Goal: Task Accomplishment & Management: Use online tool/utility

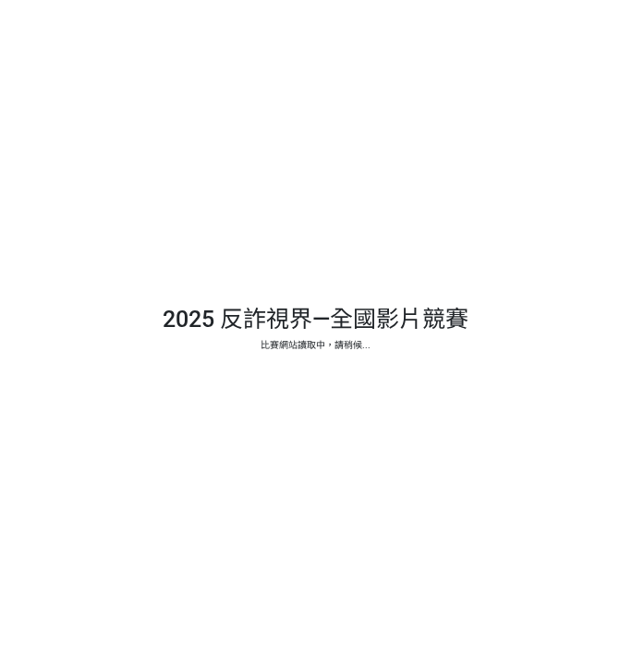
select select "vote"
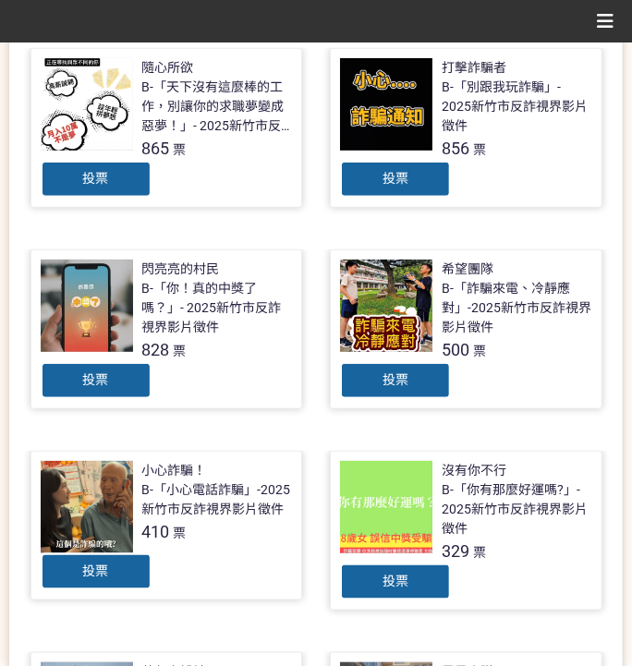
scroll to position [416, 0]
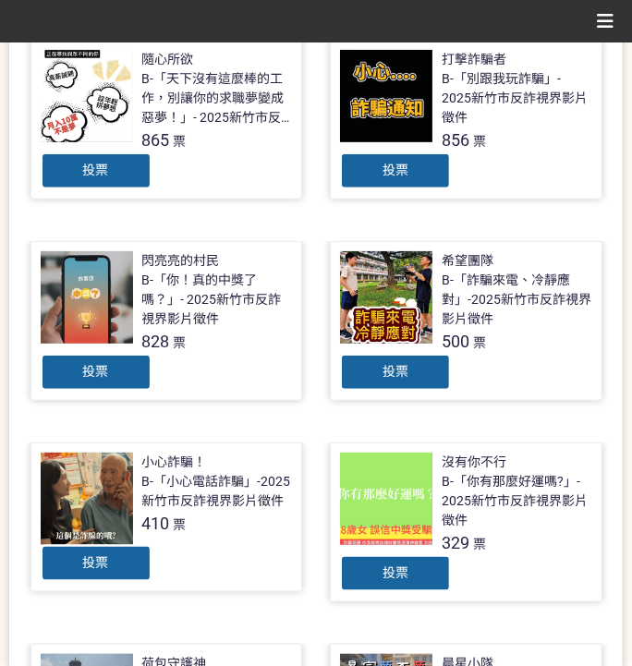
click at [102, 375] on span "投票" at bounding box center [96, 371] width 26 height 15
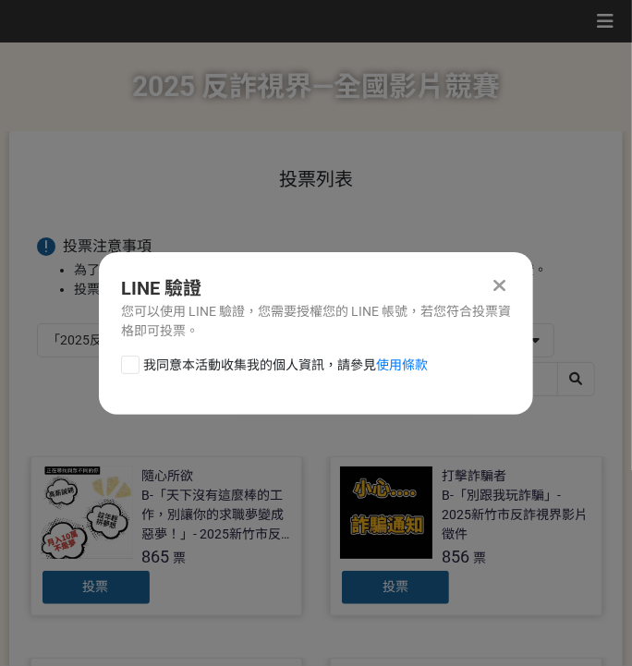
click at [200, 368] on span "我同意本活動收集我的個人資訊，請參見 使用條款" at bounding box center [285, 364] width 284 height 19
click at [134, 368] on input "我同意本活動收集我的個人資訊，請參見 使用條款" at bounding box center [128, 364] width 12 height 12
checkbox input "false"
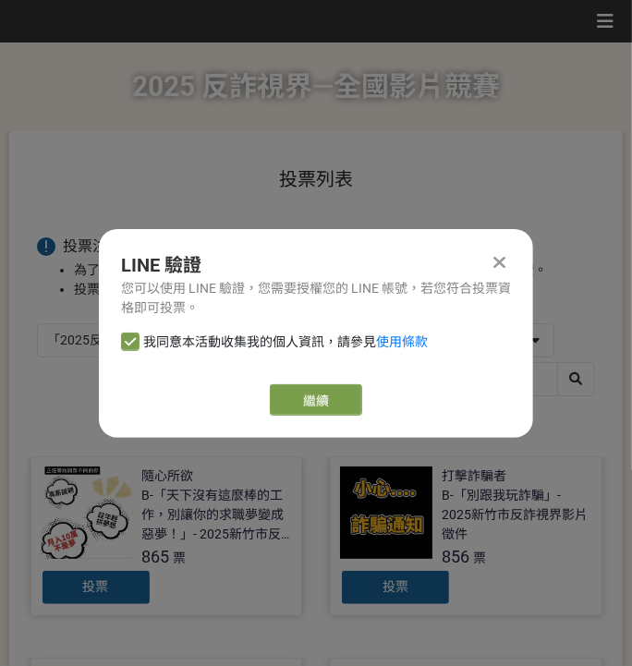
click at [247, 398] on div "繼續" at bounding box center [316, 399] width 390 height 31
click at [277, 399] on link "繼續" at bounding box center [316, 399] width 92 height 31
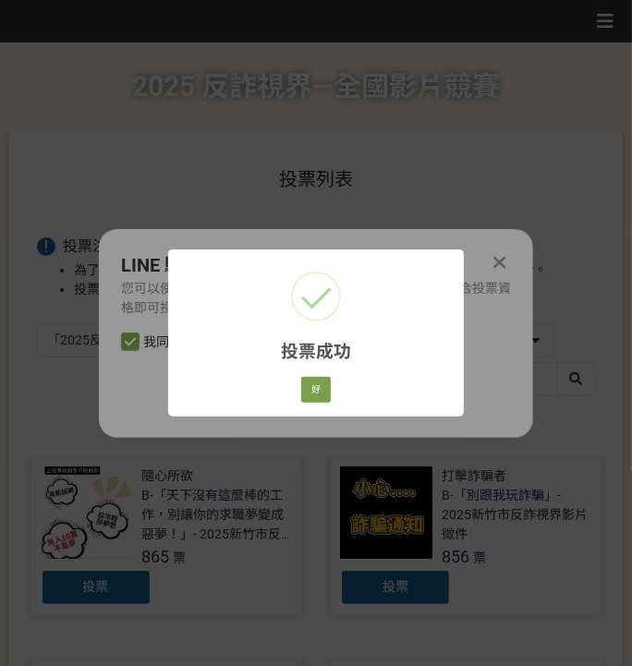
click at [298, 391] on div "好 Cancel" at bounding box center [315, 389] width 35 height 31
click at [307, 388] on button "好" at bounding box center [316, 390] width 30 height 26
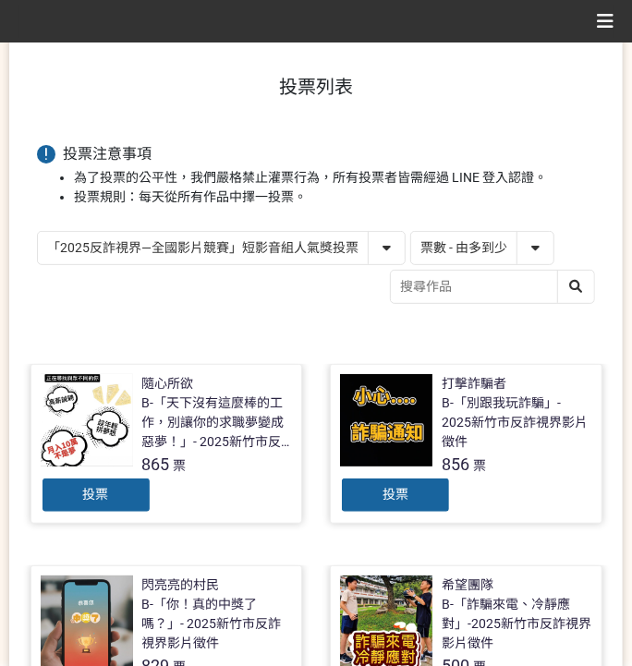
scroll to position [79, 0]
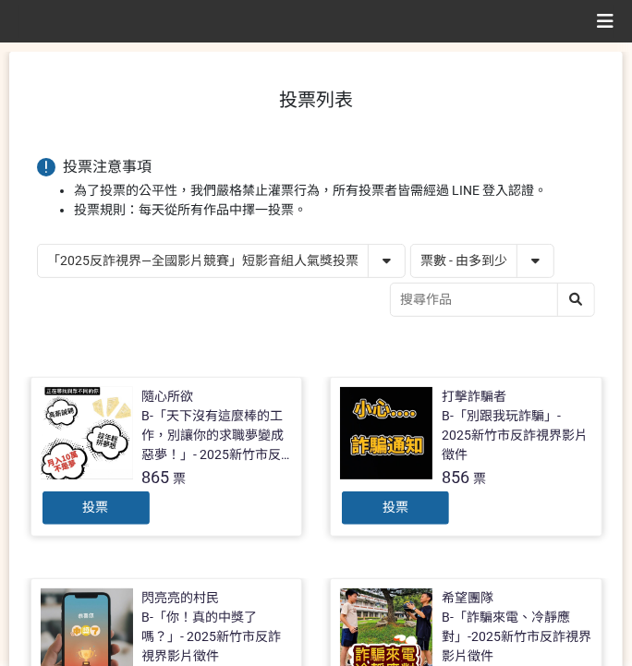
click at [223, 255] on select "「2025反詐視界—全國影片競賽」短影音組人氣獎投票 「2025反詐視界—全國影片競賽」短片組人氣獎投票" at bounding box center [221, 261] width 367 height 32
select select "13146"
click at [38, 245] on select "「2025反詐視界—全國影片競賽」短影音組人氣獎投票 「2025反詐視界—全國影片競賽」短片組人氣獎投票" at bounding box center [221, 261] width 367 height 32
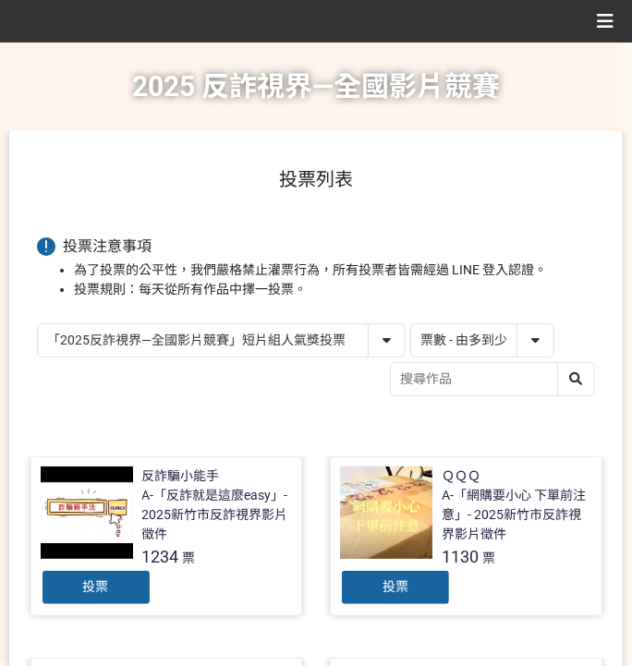
click at [430, 589] on div "投票" at bounding box center [395, 587] width 111 height 37
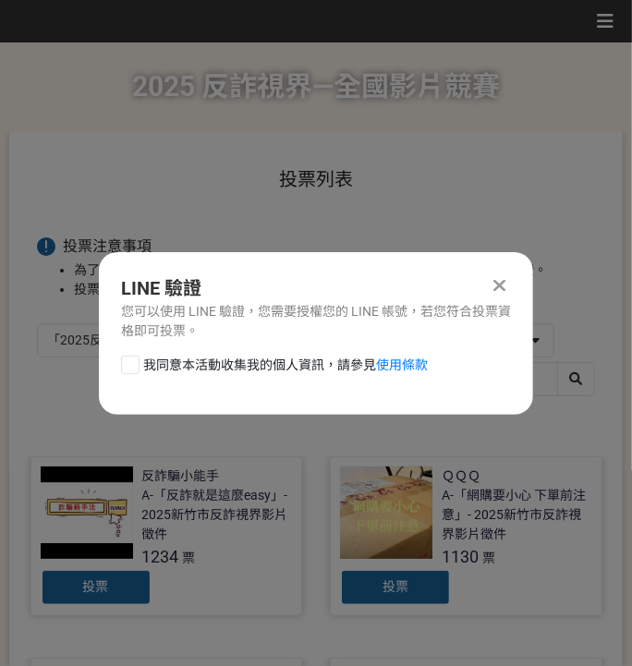
click at [275, 355] on span "我同意本活動收集我的個人資訊，請參見 使用條款" at bounding box center [285, 364] width 284 height 19
click at [134, 358] on input "我同意本活動收集我的個人資訊，請參見 使用條款" at bounding box center [128, 364] width 12 height 12
checkbox input "false"
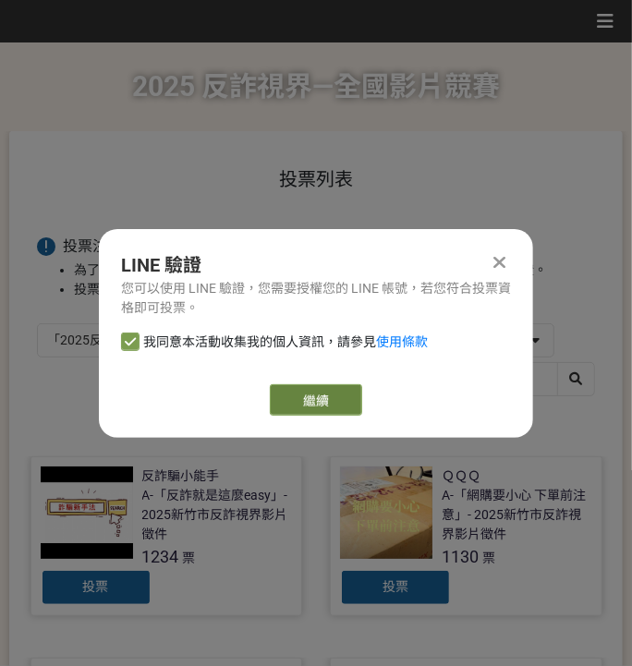
click at [345, 403] on link "繼續" at bounding box center [316, 399] width 92 height 31
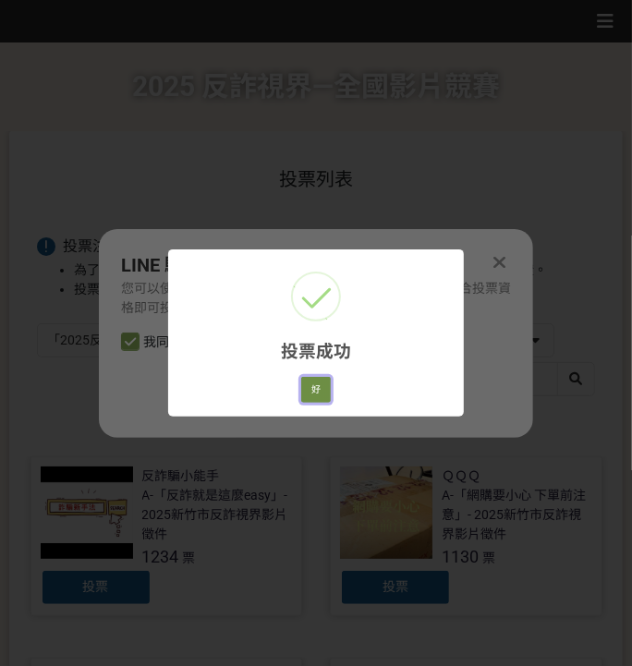
click at [317, 384] on button "好" at bounding box center [316, 390] width 30 height 26
